Goal: Task Accomplishment & Management: Manage account settings

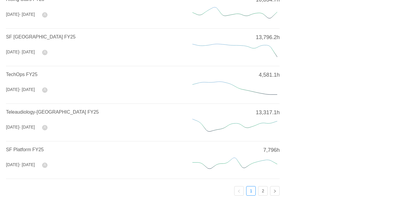
scroll to position [255, 0]
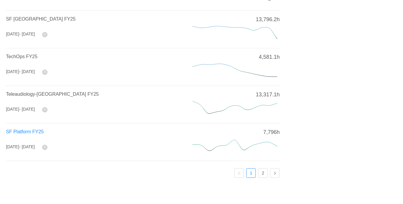
click at [36, 129] on span "SF Platform FY25" at bounding box center [25, 131] width 38 height 5
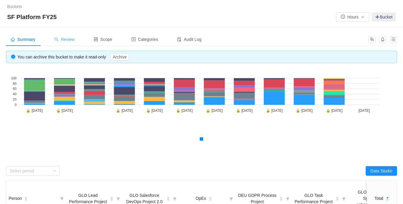
click at [68, 40] on span "Review" at bounding box center [64, 39] width 20 height 5
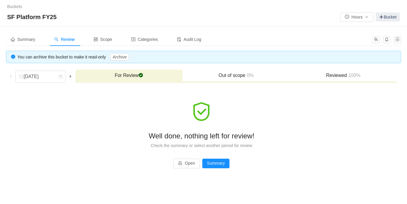
click at [12, 74] on span at bounding box center [10, 76] width 5 height 5
click at [11, 75] on span at bounding box center [10, 76] width 5 height 5
click at [70, 100] on div "Well done, nothing left for review! Check the summary or select another period …" at bounding box center [201, 135] width 391 height 96
click at [12, 75] on span at bounding box center [10, 76] width 5 height 5
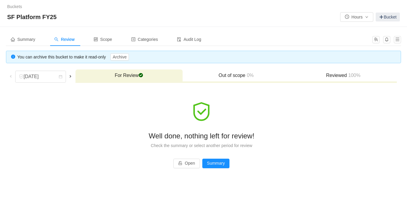
click at [9, 76] on span at bounding box center [10, 76] width 5 height 5
click at [11, 76] on span at bounding box center [10, 76] width 5 height 5
click at [30, 76] on div "[DATE]" at bounding box center [32, 76] width 26 height 11
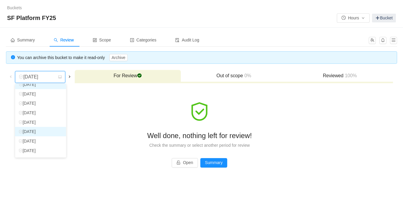
scroll to position [42, 0]
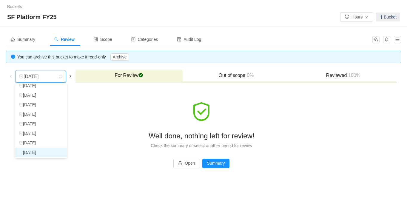
click at [35, 152] on li "[DATE]" at bounding box center [41, 153] width 52 height 10
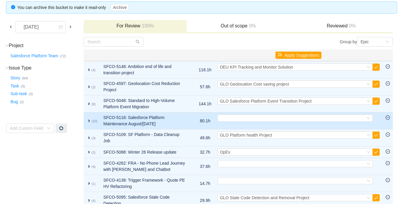
scroll to position [50, 0]
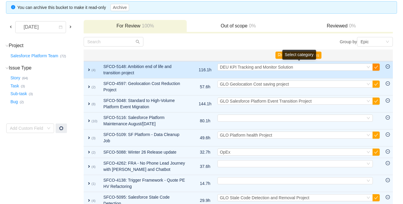
click at [374, 67] on button "button" at bounding box center [375, 67] width 7 height 7
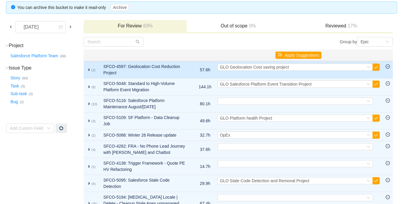
click at [86, 69] on td "expand (2)" at bounding box center [92, 69] width 17 height 17
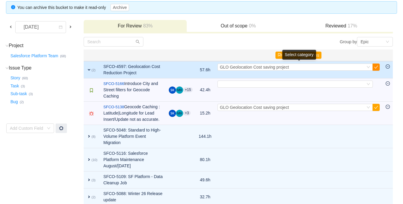
click at [374, 67] on button "button" at bounding box center [375, 67] width 7 height 7
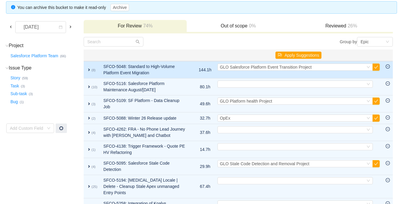
click at [89, 68] on span "expand" at bounding box center [89, 69] width 5 height 5
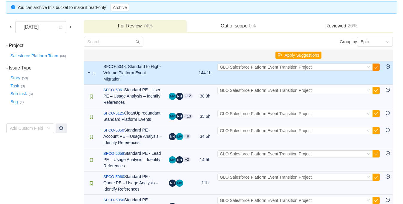
click at [374, 66] on button "button" at bounding box center [375, 67] width 7 height 7
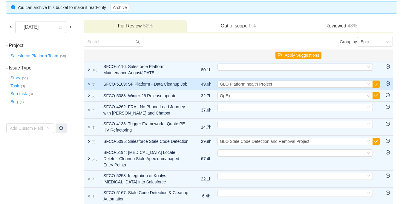
click at [87, 83] on span "expand" at bounding box center [89, 84] width 5 height 5
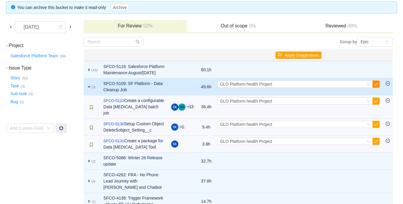
click at [374, 88] on button "button" at bounding box center [375, 84] width 7 height 7
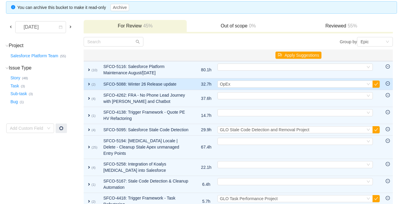
click at [90, 84] on span "expand" at bounding box center [89, 84] width 5 height 5
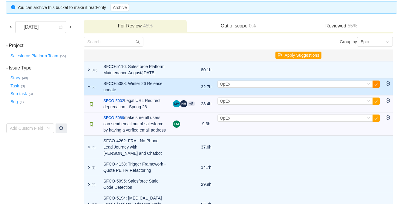
click at [376, 88] on button "button" at bounding box center [375, 84] width 7 height 7
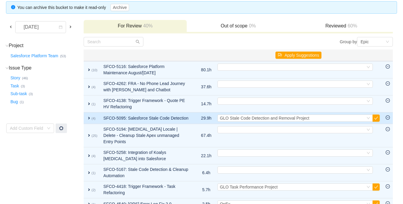
click at [88, 118] on span "expand" at bounding box center [89, 118] width 5 height 5
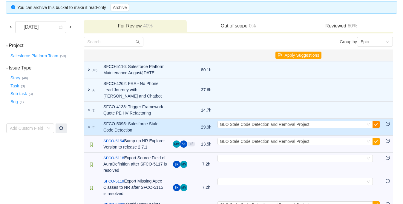
click at [374, 128] on button "button" at bounding box center [375, 124] width 7 height 7
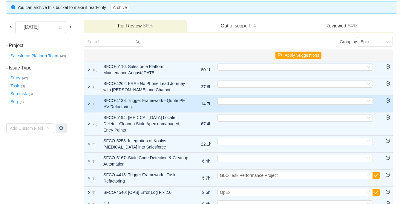
click at [88, 103] on span "expand" at bounding box center [89, 103] width 5 height 5
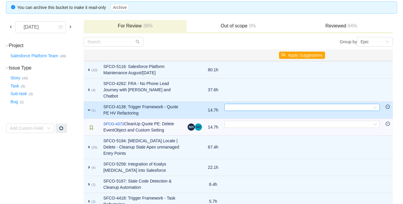
click at [245, 104] on div "Select" at bounding box center [298, 107] width 145 height 7
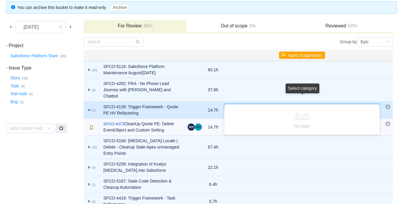
type input "q"
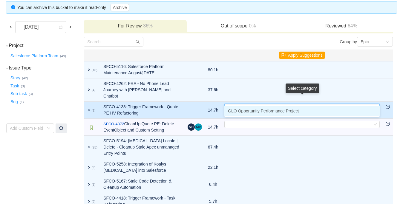
type input "opp"
click at [246, 110] on span "GLO Opportunity Performance Project" at bounding box center [263, 111] width 71 height 5
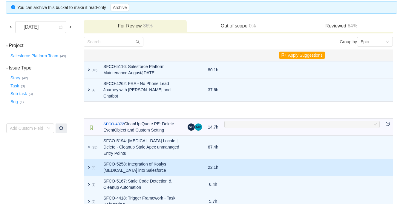
scroll to position [37, 0]
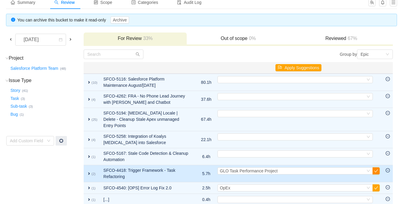
click at [376, 167] on button "button" at bounding box center [375, 170] width 7 height 7
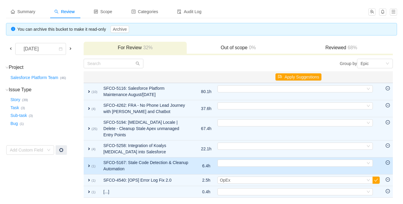
scroll to position [20, 0]
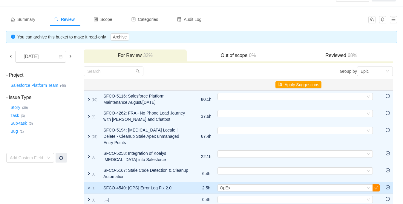
click at [374, 184] on button "button" at bounding box center [375, 187] width 7 height 7
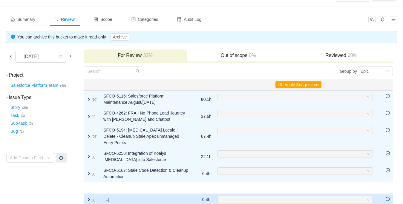
scroll to position [9, 0]
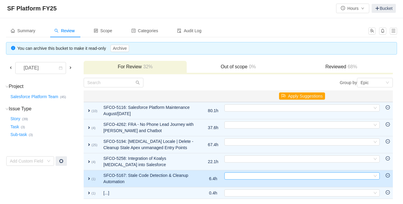
click at [241, 176] on div "Select" at bounding box center [298, 176] width 145 height 7
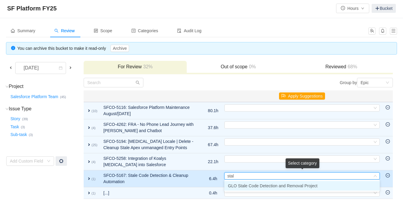
type input "stale"
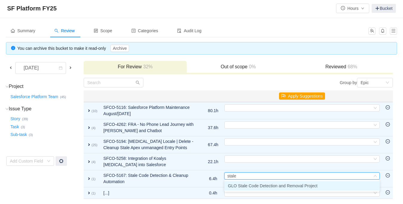
click at [245, 184] on span "GLO Stale Code Detection and Removal Project" at bounding box center [273, 186] width 90 height 5
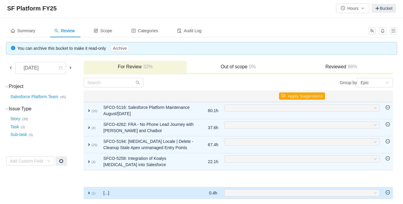
scroll to position [0, 0]
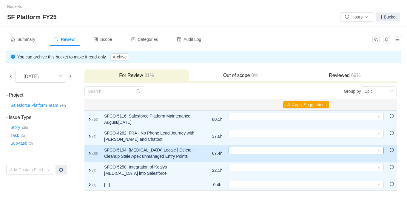
click at [243, 152] on div "Select" at bounding box center [303, 150] width 145 height 7
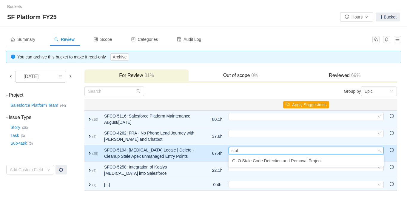
type input "stal"
click at [90, 152] on span "expand" at bounding box center [89, 153] width 5 height 5
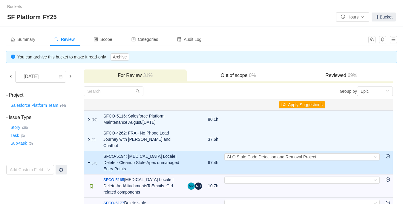
click at [154, 151] on td "SFCO-5194: [MEDICAL_DATA] Locale | Delete - Cleanup Stale Apex unmanaged Entry …" at bounding box center [142, 162] width 84 height 23
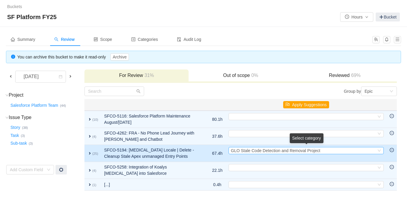
click at [362, 151] on div "Select GLO Stale Code Detection and Removal Project" at bounding box center [303, 150] width 145 height 7
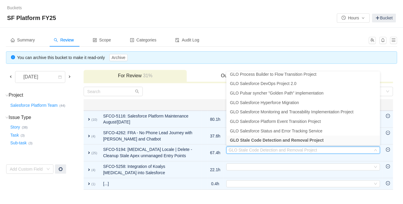
scroll to position [184, 0]
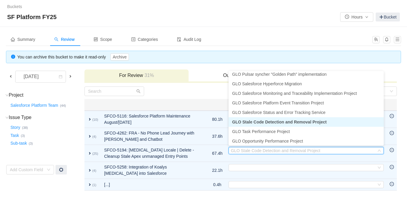
click at [282, 123] on span "GLO Stale Code Detection and Removal Project" at bounding box center [279, 122] width 95 height 5
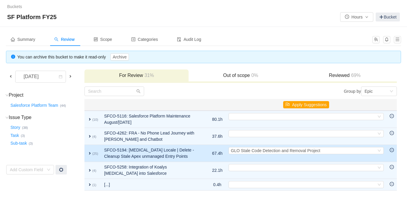
click at [192, 157] on td "SFCO-5194: [MEDICAL_DATA] Locale | Delete - Cleanup Stale Apex unmanaged Entry …" at bounding box center [152, 153] width 102 height 17
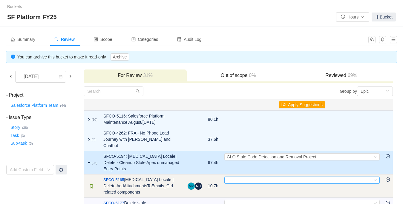
click at [256, 177] on div "Select" at bounding box center [298, 180] width 145 height 7
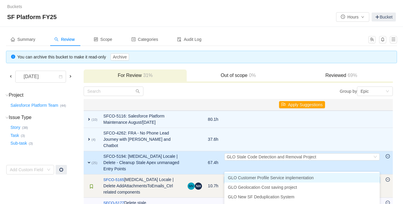
type input "sta"
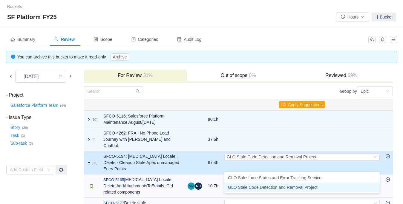
click at [254, 190] on li "GLO Stale Code Detection and Removal Project" at bounding box center [301, 188] width 155 height 10
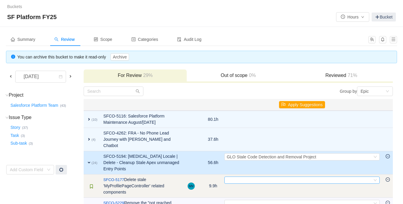
click at [248, 177] on div "Select" at bounding box center [298, 180] width 145 height 7
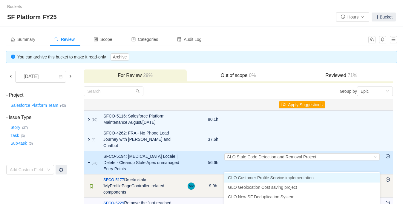
type input "sta"
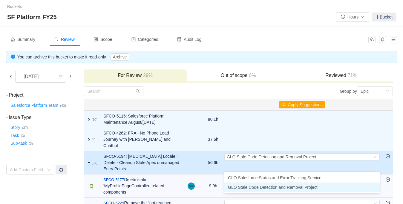
click at [252, 187] on span "GLO Stale Code Detection and Removal Project" at bounding box center [273, 187] width 90 height 5
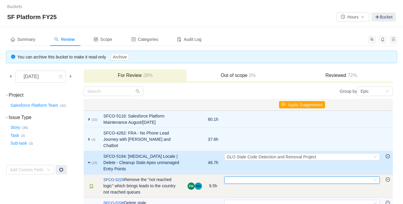
click at [250, 177] on div "Select" at bounding box center [298, 180] width 145 height 7
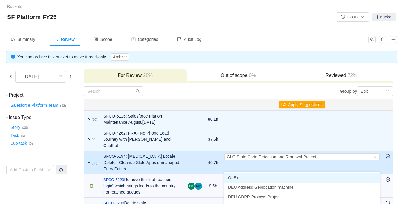
click at [87, 160] on span "expand" at bounding box center [89, 162] width 5 height 5
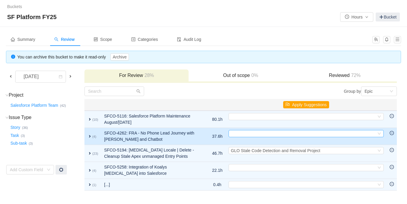
click at [278, 135] on div "Select" at bounding box center [303, 133] width 145 height 7
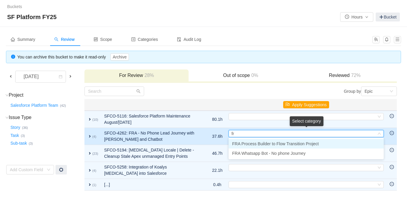
type input "fra"
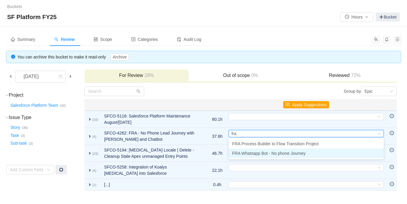
click at [263, 153] on span "FRA Whatsapp Bot - No phone Journey" at bounding box center [268, 153] width 73 height 5
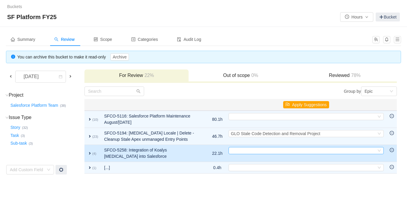
click at [233, 149] on div "Select" at bounding box center [303, 150] width 145 height 7
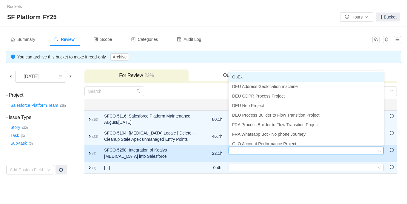
click at [141, 154] on td "SFCO-5258: Integration of Koalys [MEDICAL_DATA] into Salesforce" at bounding box center [152, 153] width 102 height 17
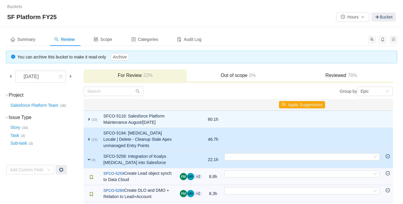
click at [224, 138] on td "Select GLO Stale Code Detection and Removal Project Out of scope" at bounding box center [301, 139] width 161 height 23
click at [87, 137] on span "expand" at bounding box center [89, 139] width 5 height 5
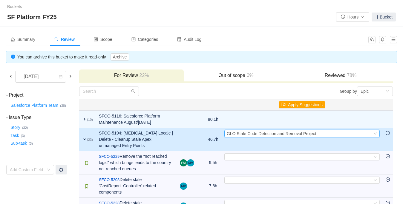
click at [257, 135] on span "GLO Stale Code Detection and Removal Project" at bounding box center [271, 133] width 90 height 5
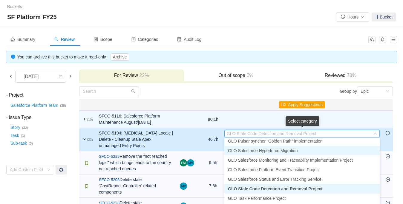
scroll to position [182, 0]
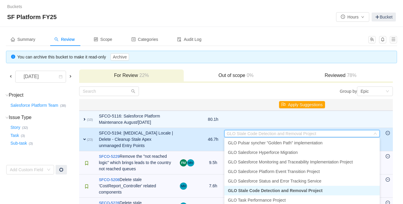
click at [261, 188] on span "GLO Stale Code Detection and Removal Project" at bounding box center [275, 190] width 95 height 5
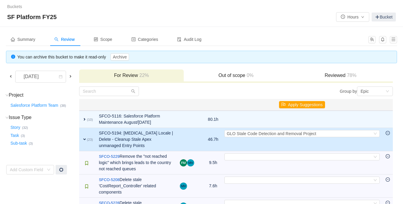
click at [87, 135] on td "expand (23)" at bounding box center [87, 139] width 17 height 23
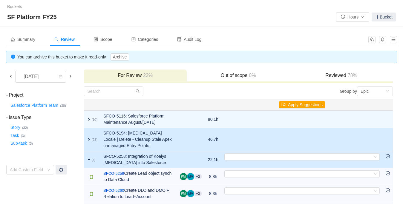
click at [87, 135] on td "expand (23)" at bounding box center [92, 139] width 17 height 23
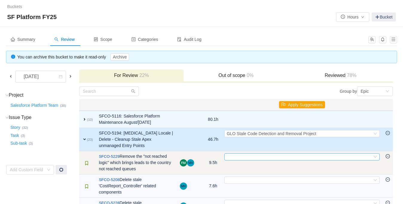
click at [235, 158] on div "Select" at bounding box center [298, 157] width 145 height 7
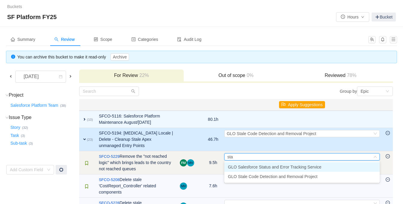
type input "stal"
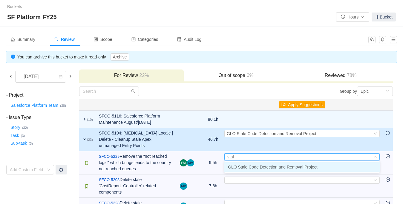
click at [243, 163] on li "GLO Stale Code Detection and Removal Project" at bounding box center [301, 167] width 155 height 10
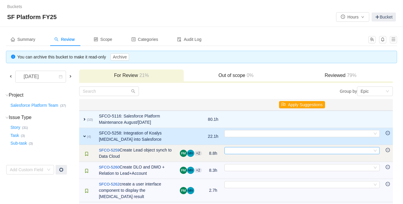
click at [240, 152] on div "Select" at bounding box center [298, 150] width 145 height 7
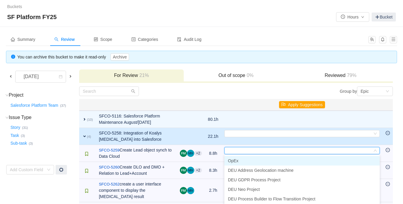
click at [87, 135] on span "expand" at bounding box center [84, 136] width 5 height 5
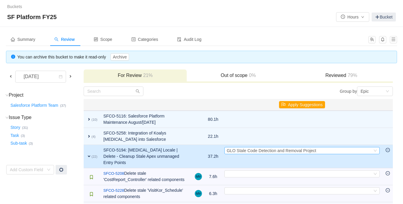
click at [263, 149] on span "GLO Stale Code Detection and Removal Project" at bounding box center [271, 150] width 90 height 5
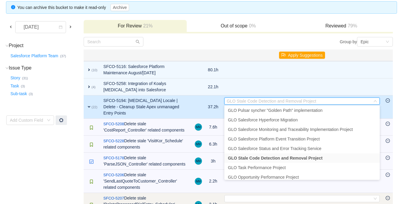
scroll to position [184, 0]
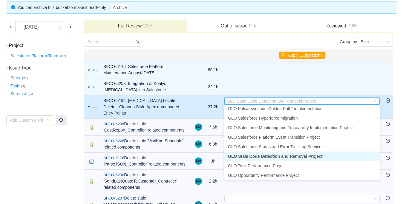
click at [250, 158] on span "GLO Stale Code Detection and Removal Project" at bounding box center [275, 156] width 95 height 5
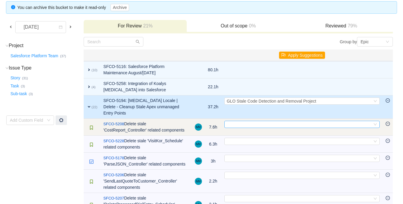
click at [240, 121] on div "Select" at bounding box center [298, 124] width 145 height 7
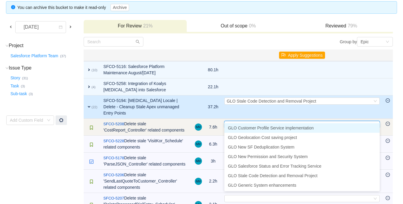
type input "sta"
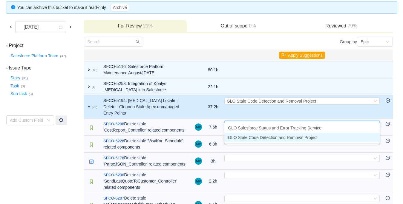
click at [240, 138] on span "GLO Stale Code Detection and Removal Project" at bounding box center [273, 137] width 90 height 5
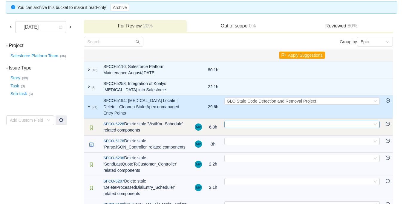
click at [239, 121] on div "Select" at bounding box center [298, 124] width 145 height 7
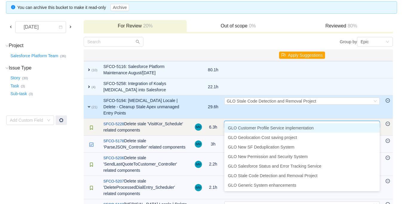
type input "sta"
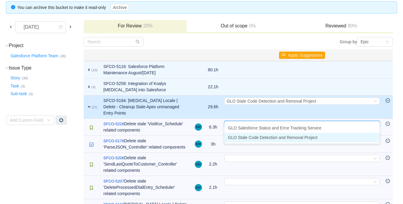
click at [243, 136] on span "GLO Stale Code Detection and Removal Project" at bounding box center [273, 137] width 90 height 5
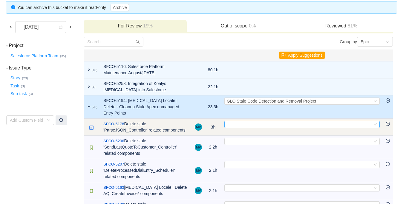
click at [237, 121] on div "Select" at bounding box center [298, 124] width 145 height 7
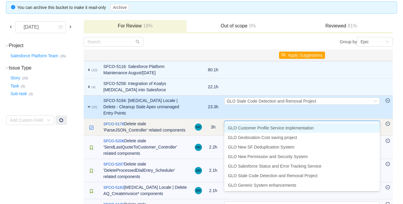
type input "sta"
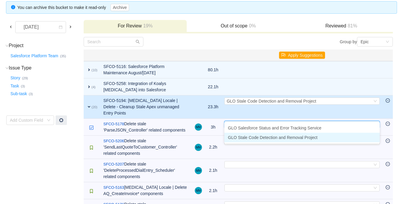
click at [241, 140] on span "GLO Stale Code Detection and Removal Project" at bounding box center [273, 137] width 90 height 5
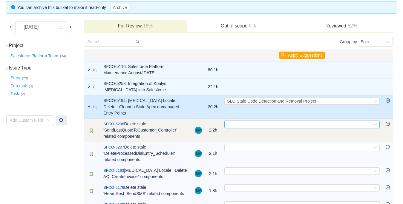
click at [240, 121] on div "Select" at bounding box center [298, 124] width 145 height 7
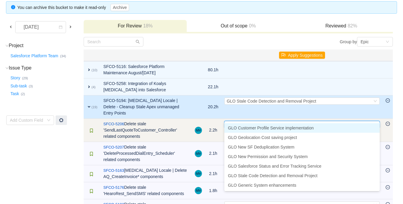
type input "sta"
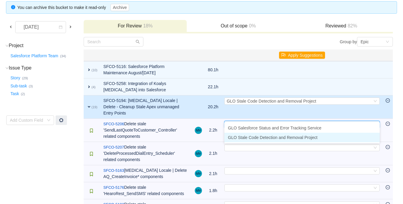
click at [241, 138] on span "GLO Stale Code Detection and Removal Project" at bounding box center [273, 137] width 90 height 5
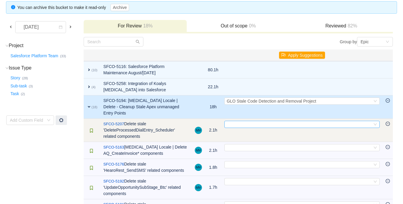
click at [238, 121] on div "Select" at bounding box center [298, 124] width 145 height 7
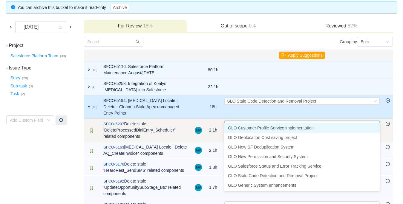
type input "sta"
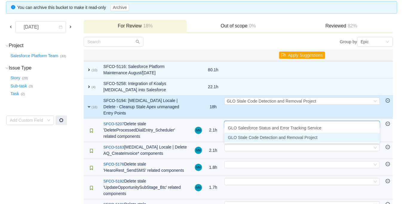
click at [240, 138] on span "GLO Stale Code Detection and Removal Project" at bounding box center [273, 137] width 90 height 5
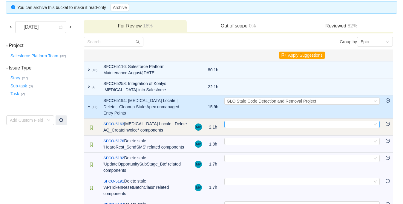
click at [239, 121] on div "Select" at bounding box center [298, 124] width 145 height 7
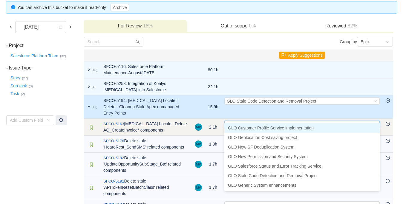
type input "sta"
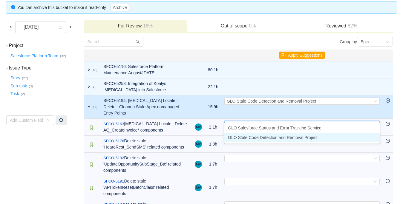
click at [241, 137] on span "GLO Stale Code Detection and Removal Project" at bounding box center [273, 137] width 90 height 5
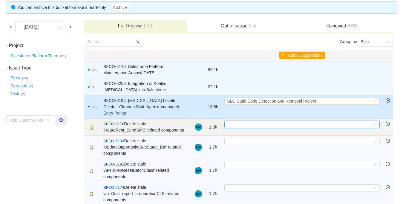
click at [237, 121] on div "Select" at bounding box center [298, 124] width 145 height 7
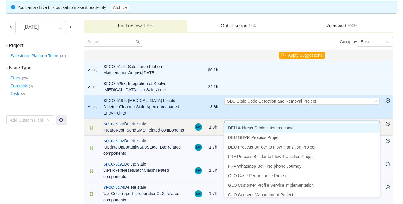
type input "sta"
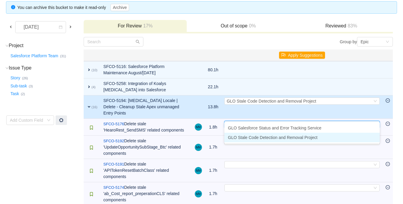
click at [240, 138] on span "GLO Stale Code Detection and Removal Project" at bounding box center [273, 137] width 90 height 5
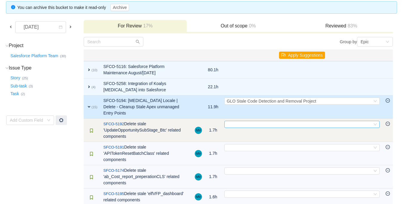
click at [236, 121] on div "Select" at bounding box center [298, 124] width 145 height 7
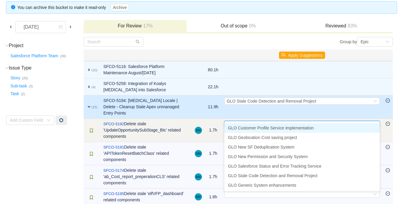
type input "sta"
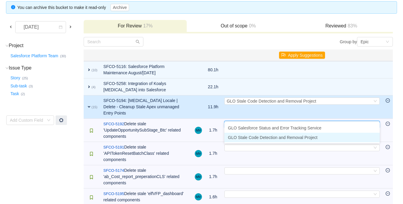
click at [240, 137] on span "GLO Stale Code Detection and Removal Project" at bounding box center [273, 137] width 90 height 5
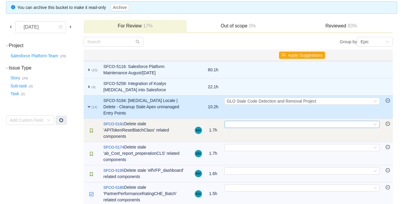
click at [237, 121] on div "Select" at bounding box center [298, 124] width 145 height 7
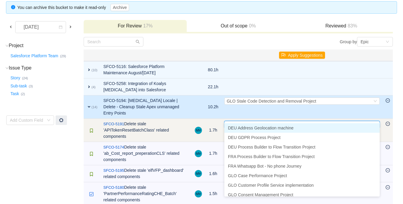
type input "sta"
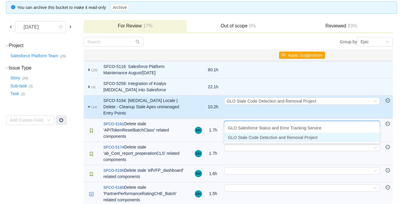
click at [240, 139] on span "GLO Stale Code Detection and Removal Project" at bounding box center [273, 137] width 90 height 5
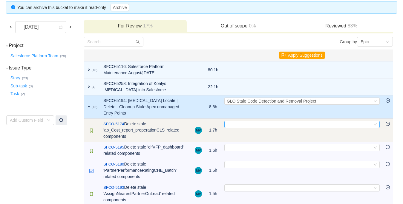
click at [237, 121] on div "Select" at bounding box center [298, 124] width 145 height 7
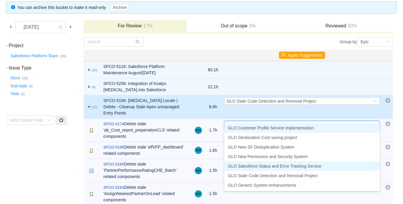
type input "sta"
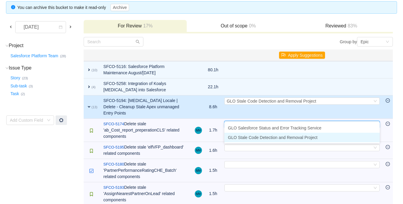
click at [243, 139] on span "GLO Stale Code Detection and Removal Project" at bounding box center [273, 137] width 90 height 5
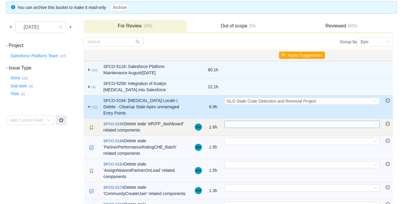
click at [237, 121] on div "Select" at bounding box center [298, 124] width 145 height 7
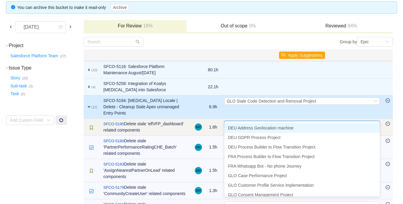
type input "sta"
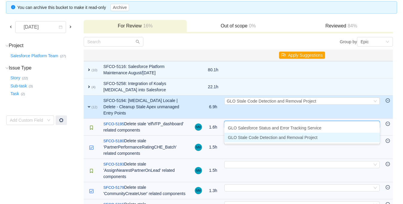
click at [243, 138] on span "GLO Stale Code Detection and Removal Project" at bounding box center [273, 137] width 90 height 5
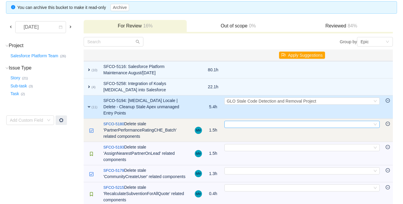
click at [237, 121] on div "Select" at bounding box center [298, 124] width 145 height 7
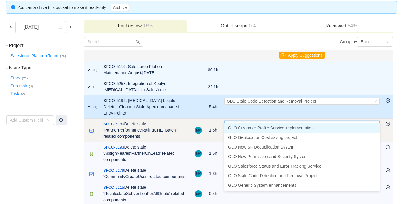
type input "sta"
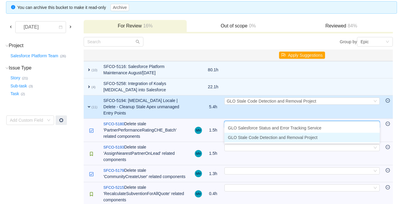
click at [244, 137] on span "GLO Stale Code Detection and Removal Project" at bounding box center [273, 137] width 90 height 5
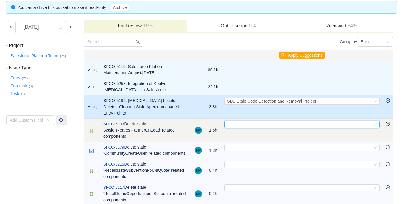
click at [239, 121] on div "Select" at bounding box center [298, 124] width 145 height 7
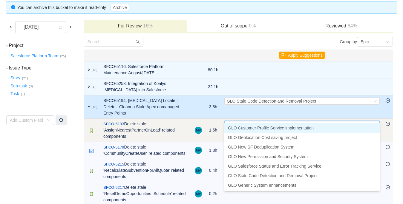
type input "sta"
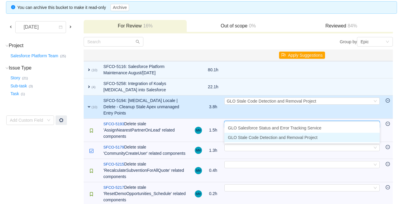
click at [243, 138] on span "GLO Stale Code Detection and Removal Project" at bounding box center [273, 137] width 90 height 5
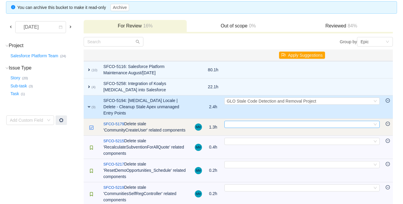
click at [237, 121] on div "Select" at bounding box center [298, 124] width 145 height 7
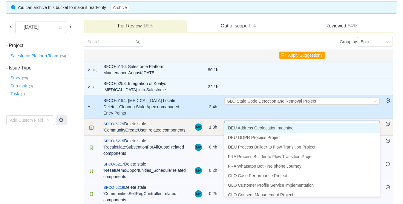
type input "sta"
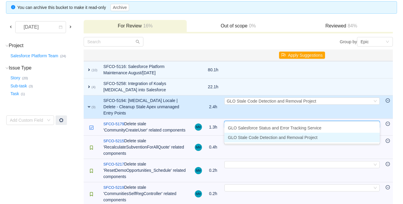
click at [242, 139] on span "GLO Stale Code Detection and Removal Project" at bounding box center [273, 137] width 90 height 5
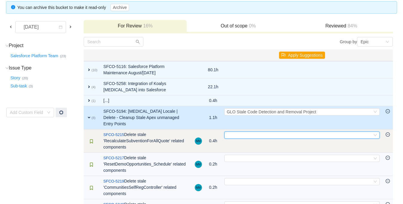
click at [236, 132] on div "Select" at bounding box center [298, 135] width 145 height 7
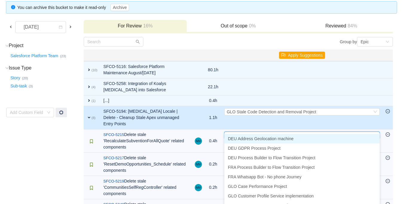
type input "sta"
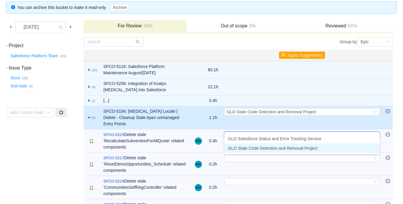
click at [240, 148] on span "GLO Stale Code Detection and Removal Project" at bounding box center [273, 148] width 90 height 5
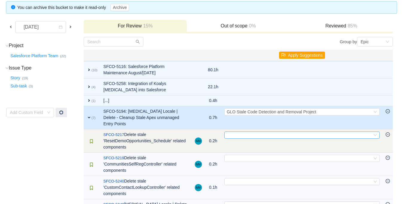
click at [235, 132] on div "Select" at bounding box center [298, 135] width 145 height 7
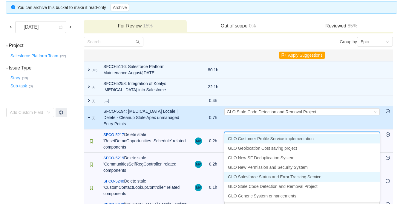
type input "sta"
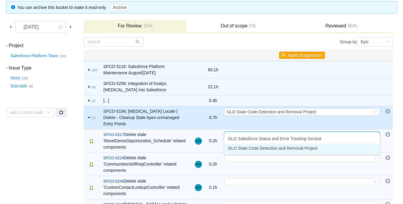
click at [239, 149] on span "GLO Stale Code Detection and Removal Project" at bounding box center [273, 148] width 90 height 5
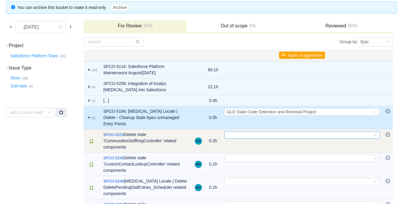
click at [236, 132] on div "Select" at bounding box center [298, 135] width 145 height 7
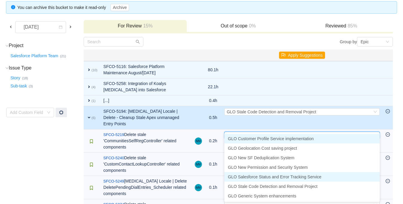
type input "sta"
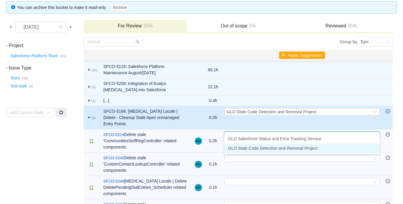
click at [242, 149] on span "GLO Stale Code Detection and Removal Project" at bounding box center [273, 148] width 90 height 5
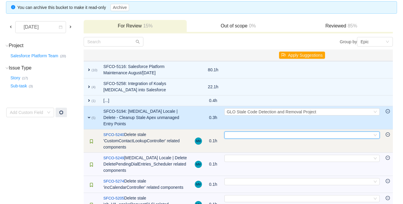
click at [236, 132] on div "Select" at bounding box center [298, 135] width 145 height 7
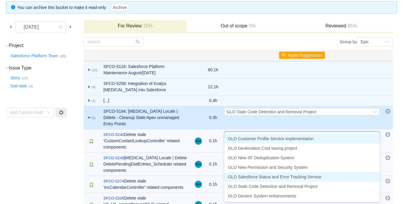
type input "sta"
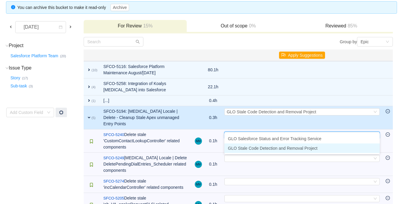
click at [242, 149] on span "GLO Stale Code Detection and Removal Project" at bounding box center [273, 148] width 90 height 5
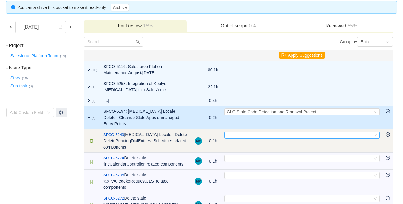
click at [238, 132] on div "Select" at bounding box center [298, 135] width 145 height 7
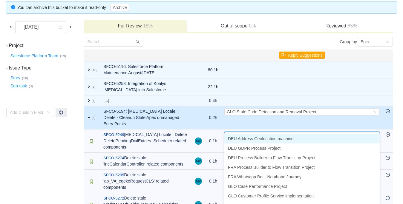
type input "sta"
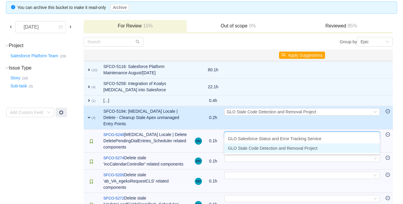
click at [242, 150] on span "GLO Stale Code Detection and Removal Project" at bounding box center [273, 148] width 90 height 5
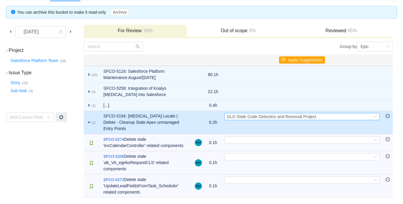
scroll to position [31, 0]
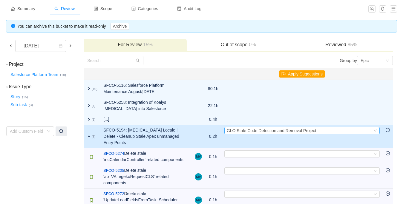
click at [238, 130] on span "GLO Stale Code Detection and Removal Project" at bounding box center [271, 130] width 90 height 5
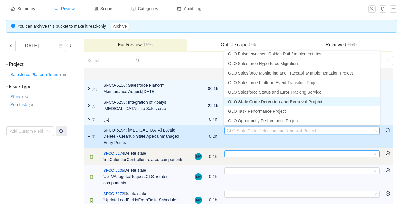
click at [236, 151] on div "Select" at bounding box center [298, 154] width 145 height 7
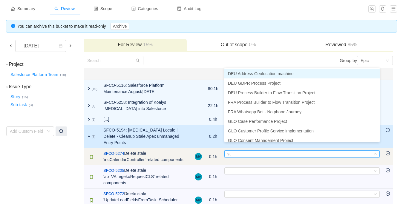
type input "sta"
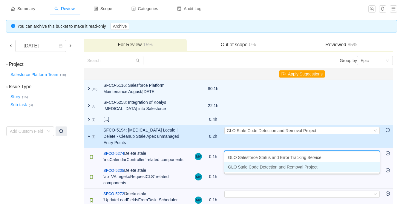
click at [240, 166] on span "GLO Stale Code Detection and Removal Project" at bounding box center [273, 167] width 90 height 5
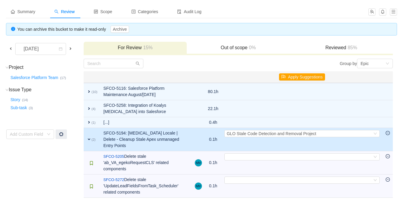
scroll to position [14, 0]
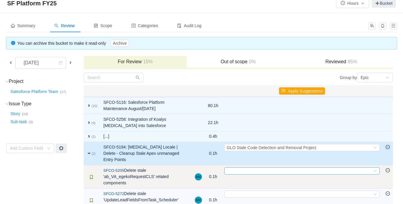
click at [236, 168] on div "Select" at bounding box center [298, 171] width 145 height 7
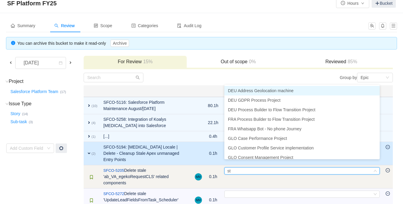
type input "sta"
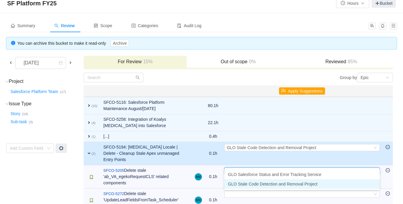
click at [242, 184] on span "GLO Stale Code Detection and Removal Project" at bounding box center [273, 184] width 90 height 5
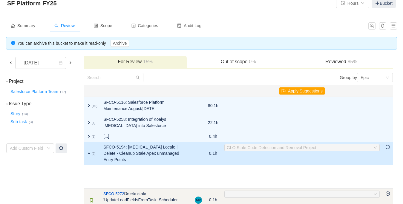
scroll to position [0, 0]
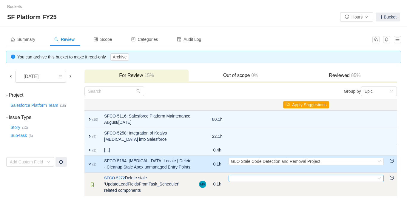
click at [240, 177] on div "Select" at bounding box center [303, 178] width 145 height 7
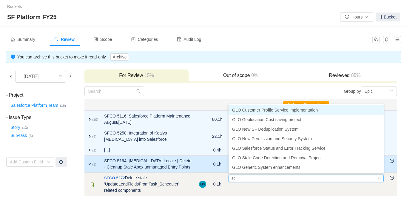
type input "sta"
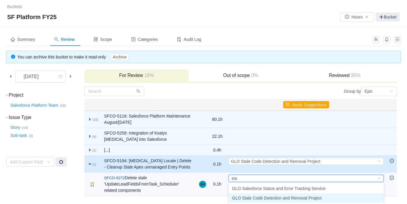
click at [242, 198] on span "GLO Stale Code Detection and Removal Project" at bounding box center [277, 198] width 90 height 5
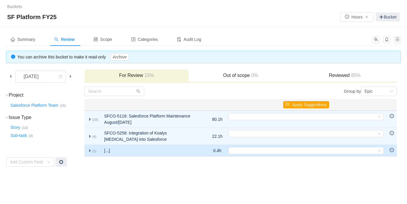
click at [89, 150] on span "expand" at bounding box center [89, 150] width 5 height 5
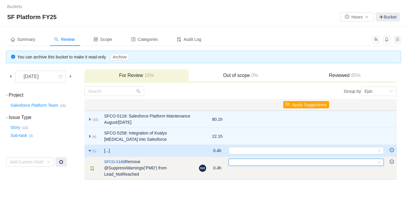
click at [239, 162] on div "Select" at bounding box center [303, 162] width 145 height 7
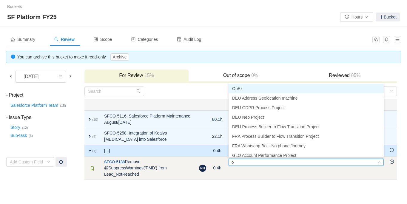
type input "op"
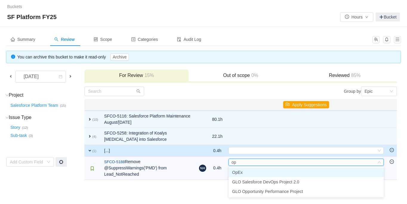
click at [243, 170] on li "OpEx" at bounding box center [306, 173] width 155 height 10
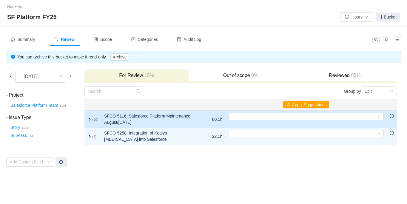
click at [87, 119] on td "expand (10)" at bounding box center [92, 119] width 17 height 17
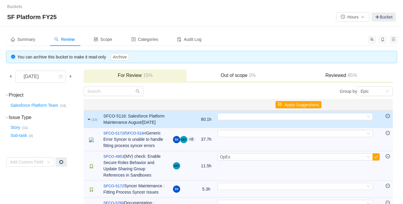
click at [220, 120] on td "Select Out of scope" at bounding box center [298, 119] width 168 height 17
click at [225, 118] on div "Select" at bounding box center [292, 116] width 145 height 7
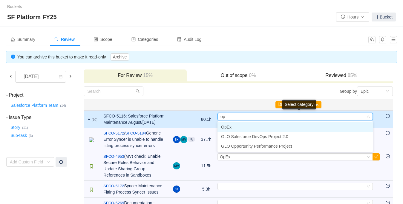
type input "ope"
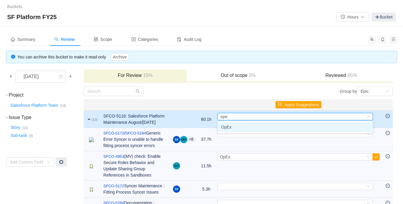
click at [227, 129] on span "OpEx" at bounding box center [226, 127] width 10 height 5
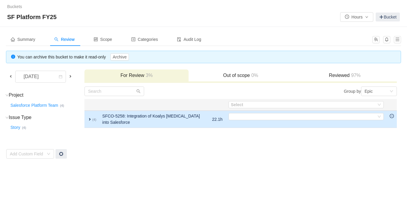
click at [91, 120] on span "expand" at bounding box center [89, 119] width 5 height 5
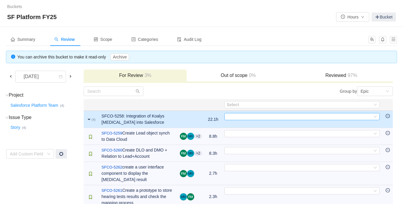
click at [243, 117] on div "Select" at bounding box center [298, 116] width 145 height 7
click at [149, 40] on span "Categories" at bounding box center [144, 39] width 27 height 5
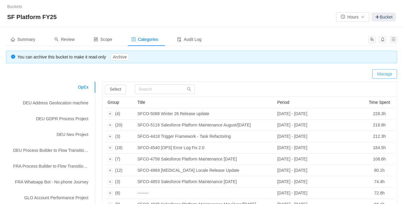
click at [379, 73] on button "Manage" at bounding box center [384, 74] width 25 height 10
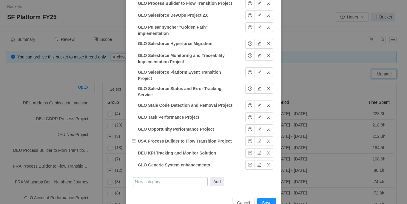
scroll to position [263, 0]
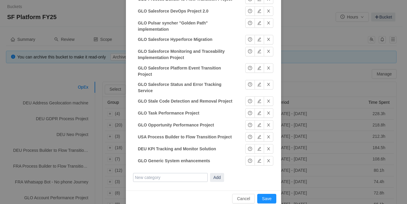
click at [148, 173] on input "text" at bounding box center [170, 177] width 75 height 9
drag, startPoint x: 140, startPoint y: 168, endPoint x: 127, endPoint y: 169, distance: 12.9
type input "DEU Koalys [MEDICAL_DATA]"
click at [213, 173] on button "Add" at bounding box center [217, 177] width 14 height 9
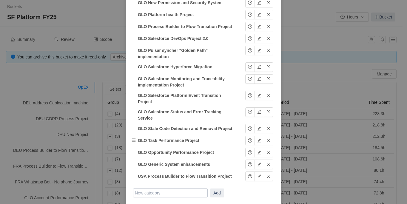
scroll to position [275, 0]
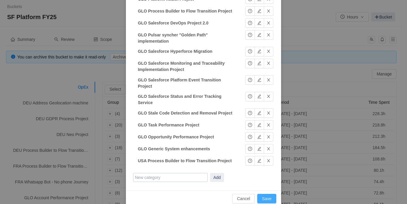
click at [260, 194] on button "Save" at bounding box center [266, 199] width 19 height 10
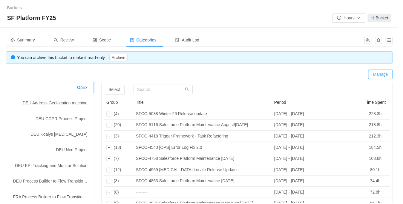
scroll to position [246, 0]
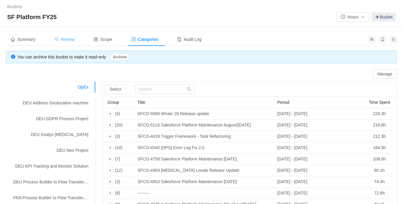
click at [72, 41] on span "Review" at bounding box center [64, 39] width 20 height 5
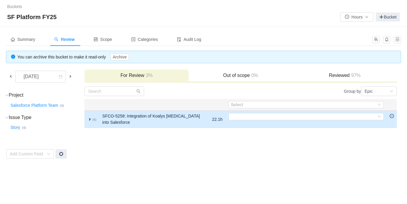
click at [278, 120] on td "Select Out of scope" at bounding box center [306, 119] width 161 height 17
click at [274, 117] on div "Select" at bounding box center [303, 116] width 145 height 7
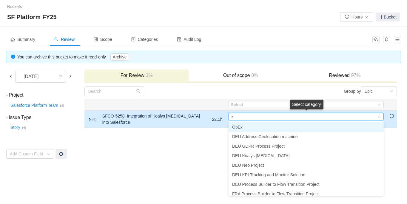
type input "ko"
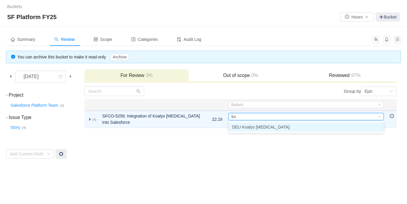
click at [254, 129] on span "DEU Koalys [MEDICAL_DATA]" at bounding box center [260, 127] width 57 height 5
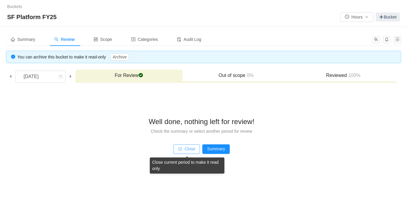
click at [191, 152] on button "Close" at bounding box center [186, 149] width 27 height 10
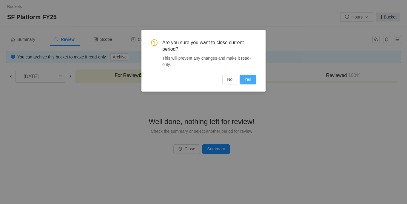
click at [246, 80] on button "Yes" at bounding box center [248, 80] width 16 height 10
